Goal: Navigation & Orientation: Find specific page/section

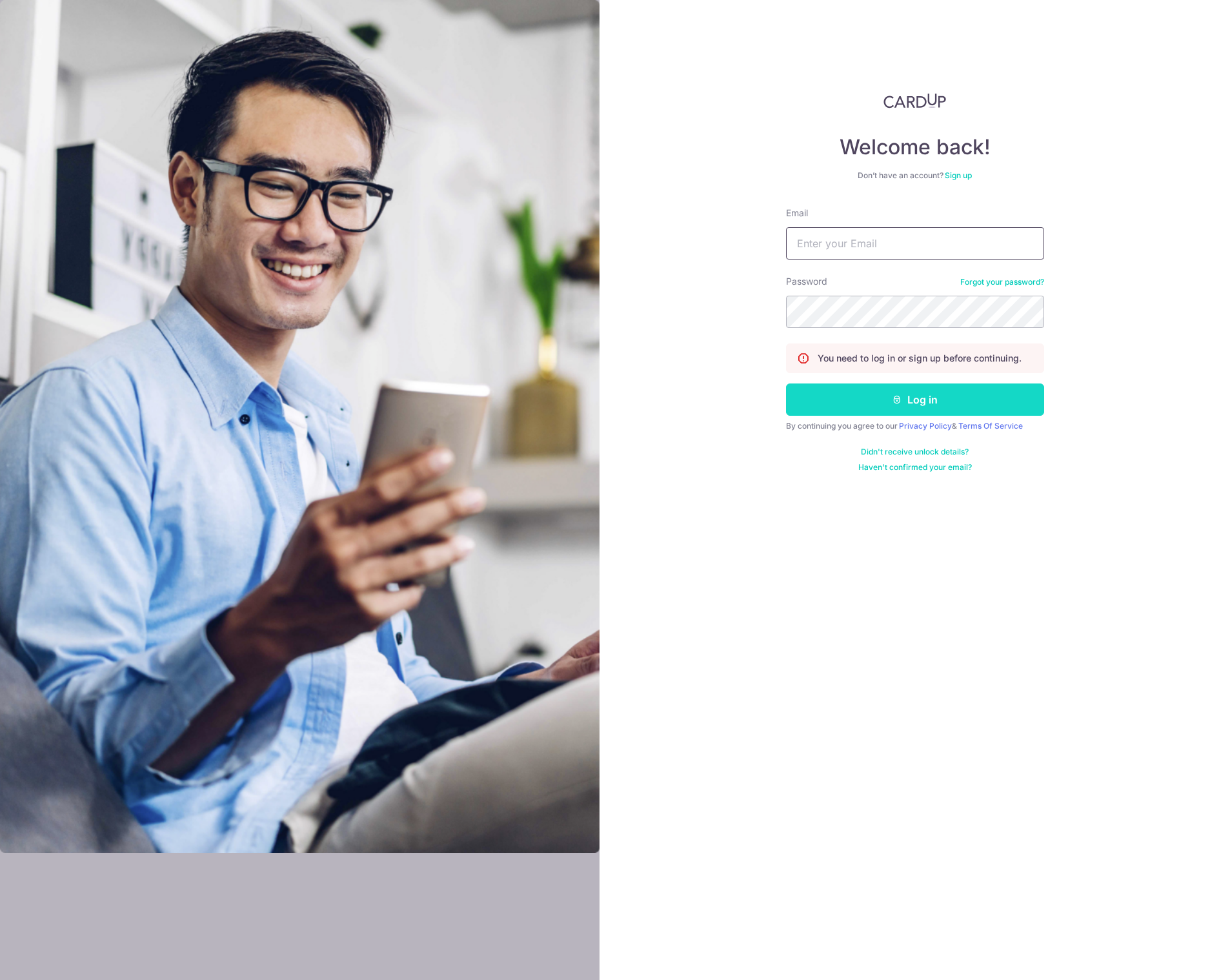
type input "[EMAIL_ADDRESS][DOMAIN_NAME]"
click at [865, 409] on button "Log in" at bounding box center [915, 399] width 258 height 32
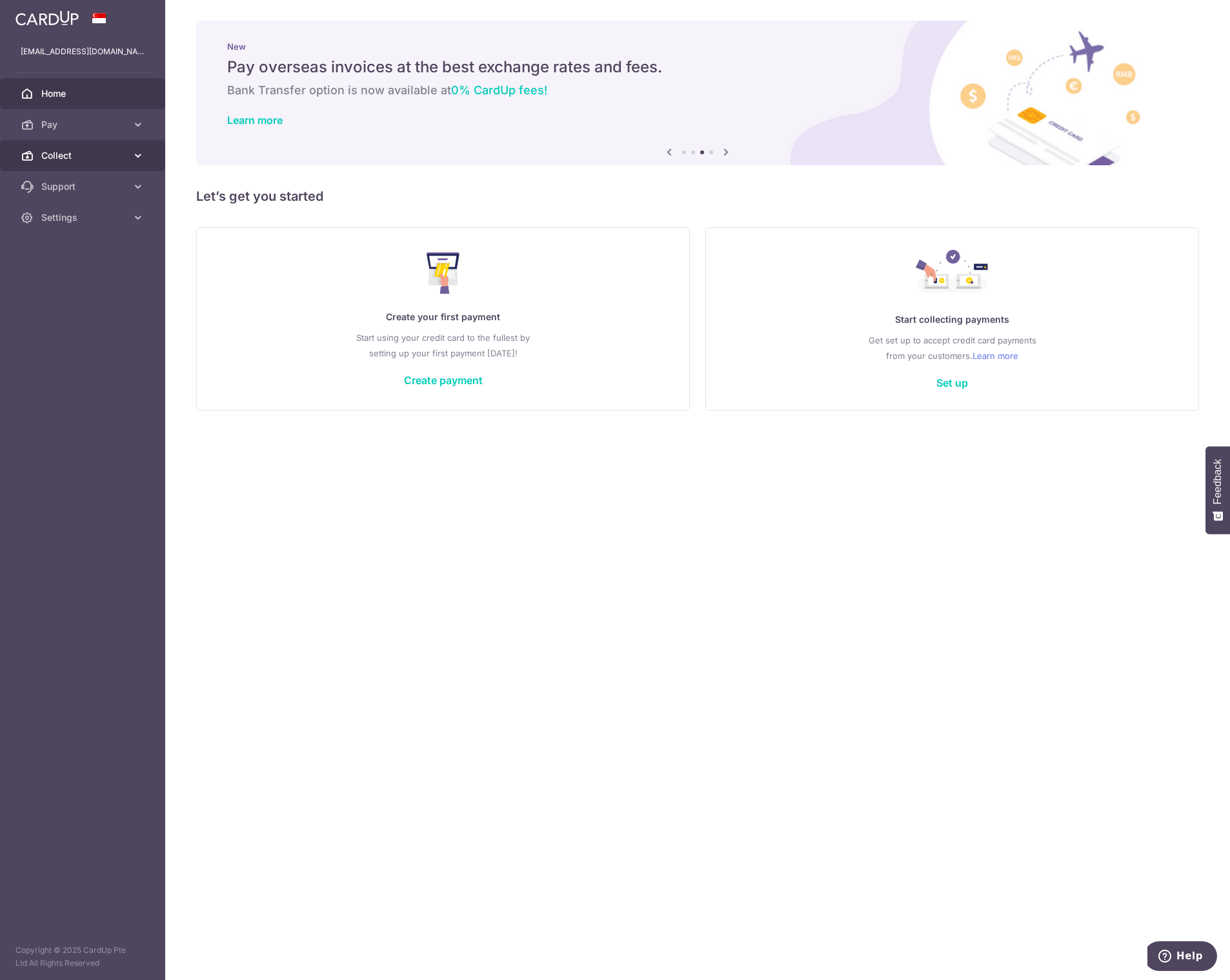
click at [55, 155] on span "Collect" at bounding box center [84, 156] width 86 height 13
click at [61, 183] on span "Dashboard" at bounding box center [84, 186] width 86 height 13
